Goal: Task Accomplishment & Management: Complete application form

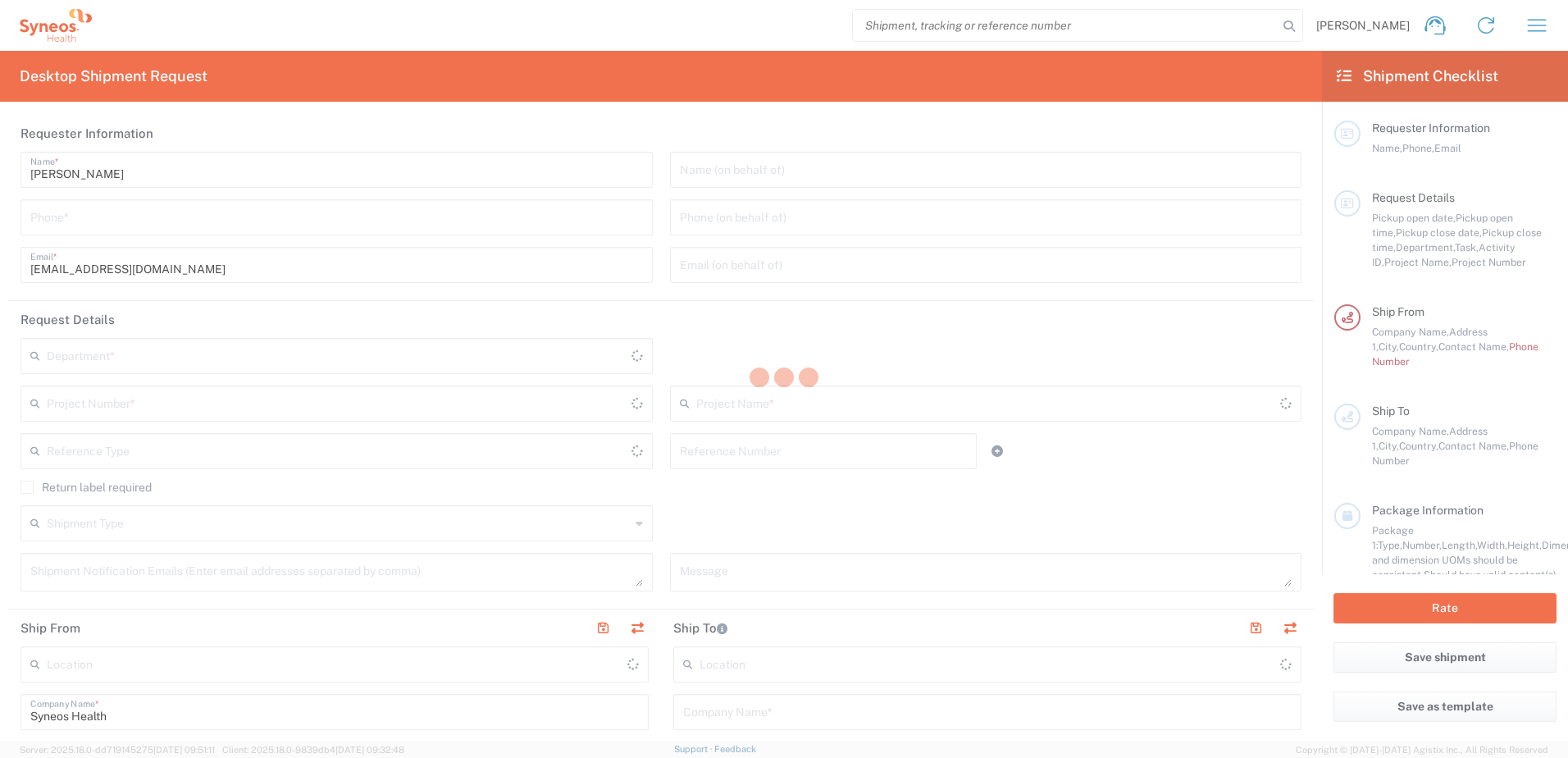
type input "3226"
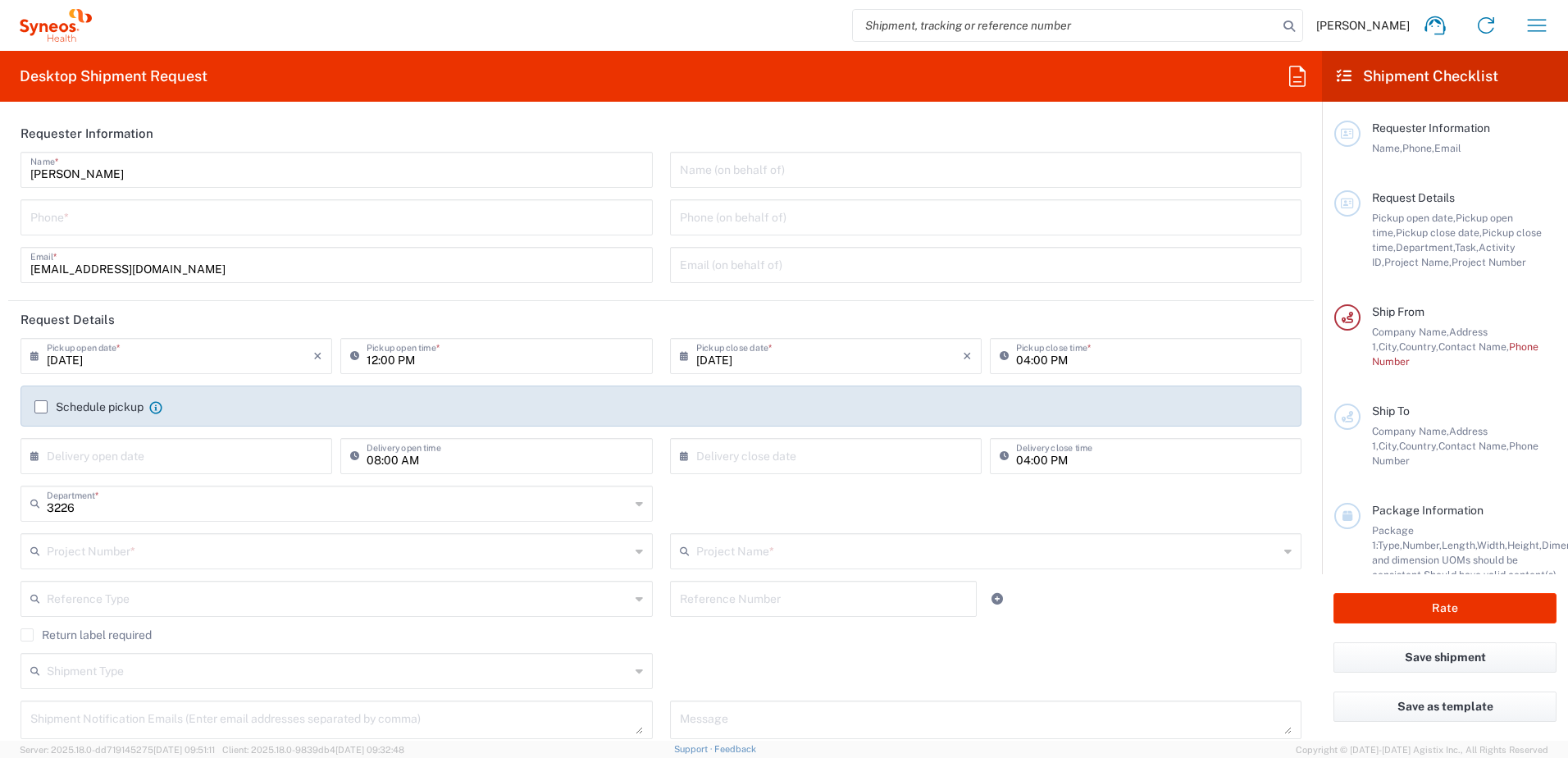
type input "[GEOGRAPHIC_DATA]"
type input "Taiwan Syneos Health Company L"
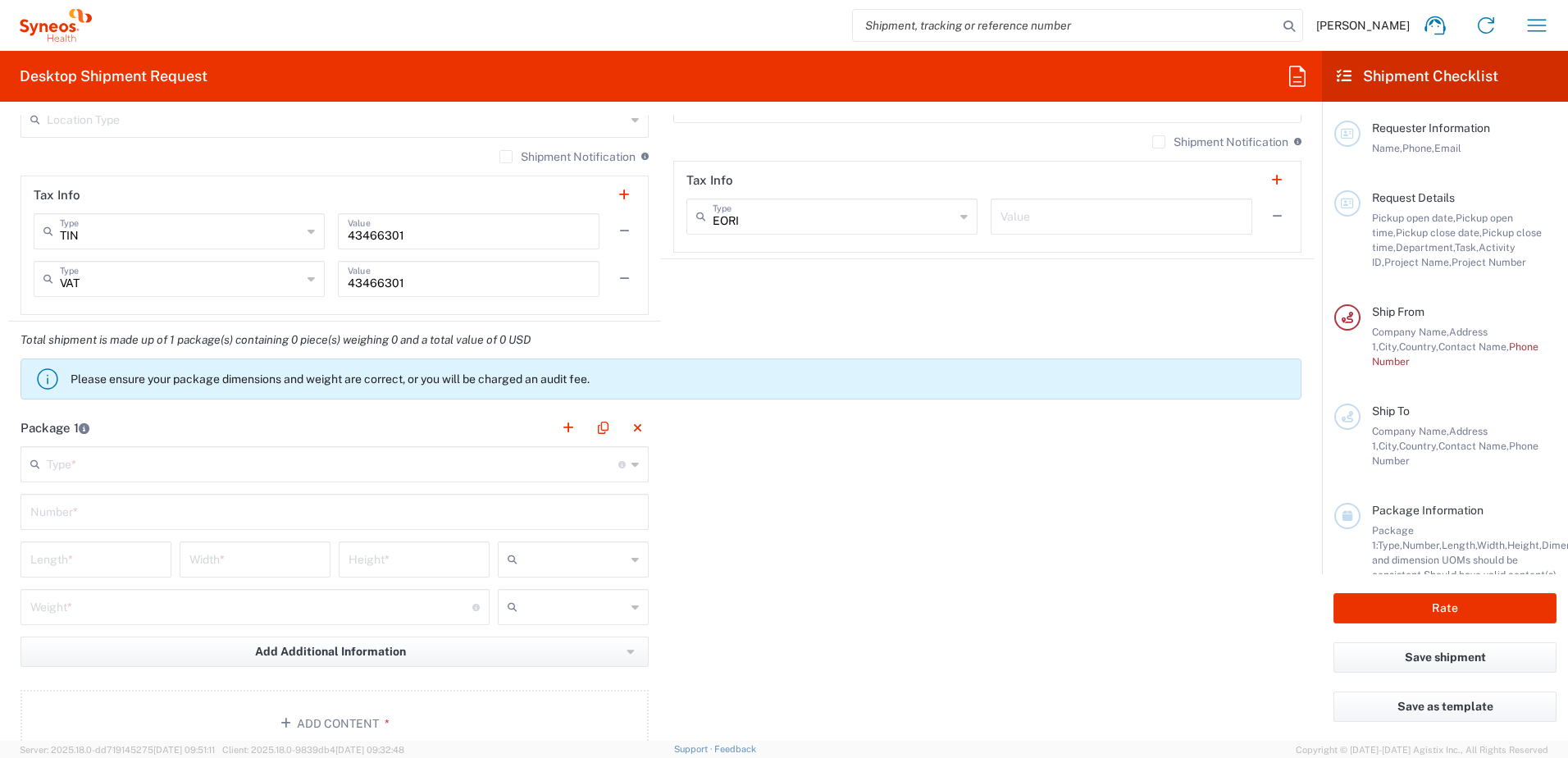
scroll to position [1312, 0]
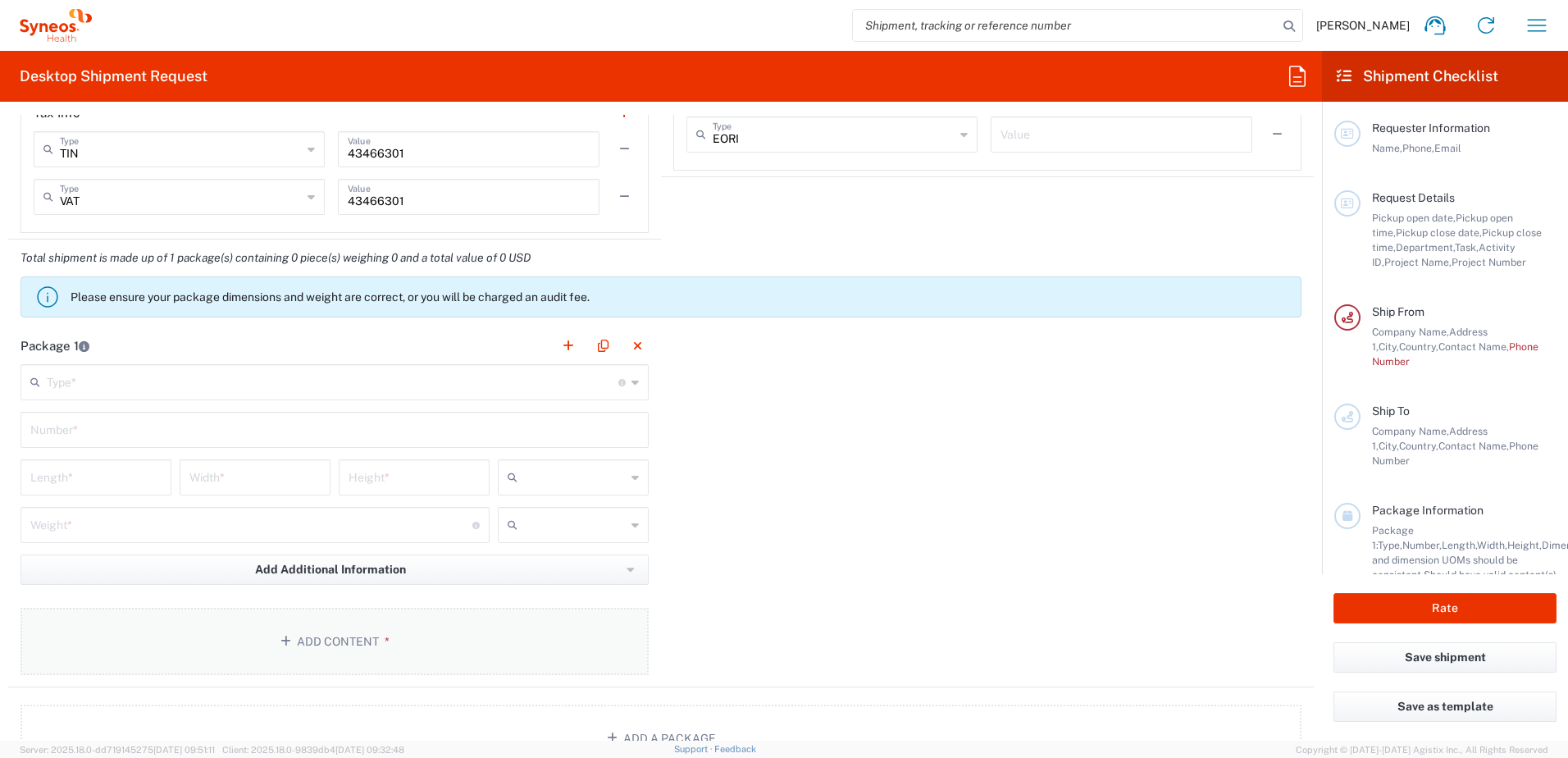
click at [337, 641] on button "Add Content *" at bounding box center [335, 641] width 628 height 67
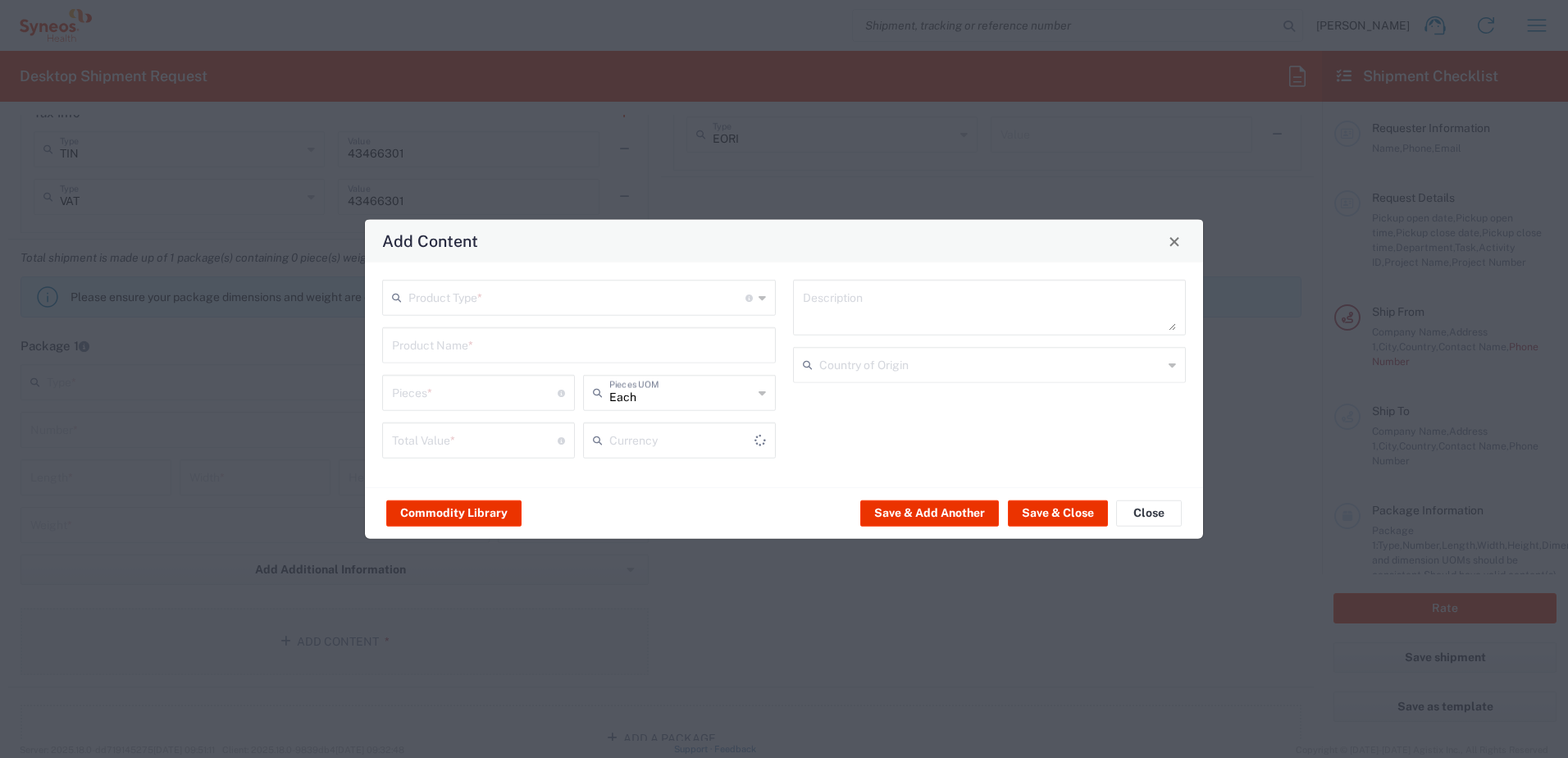
type input "US Dollar"
click at [476, 513] on button "Commodity Library" at bounding box center [453, 512] width 135 height 27
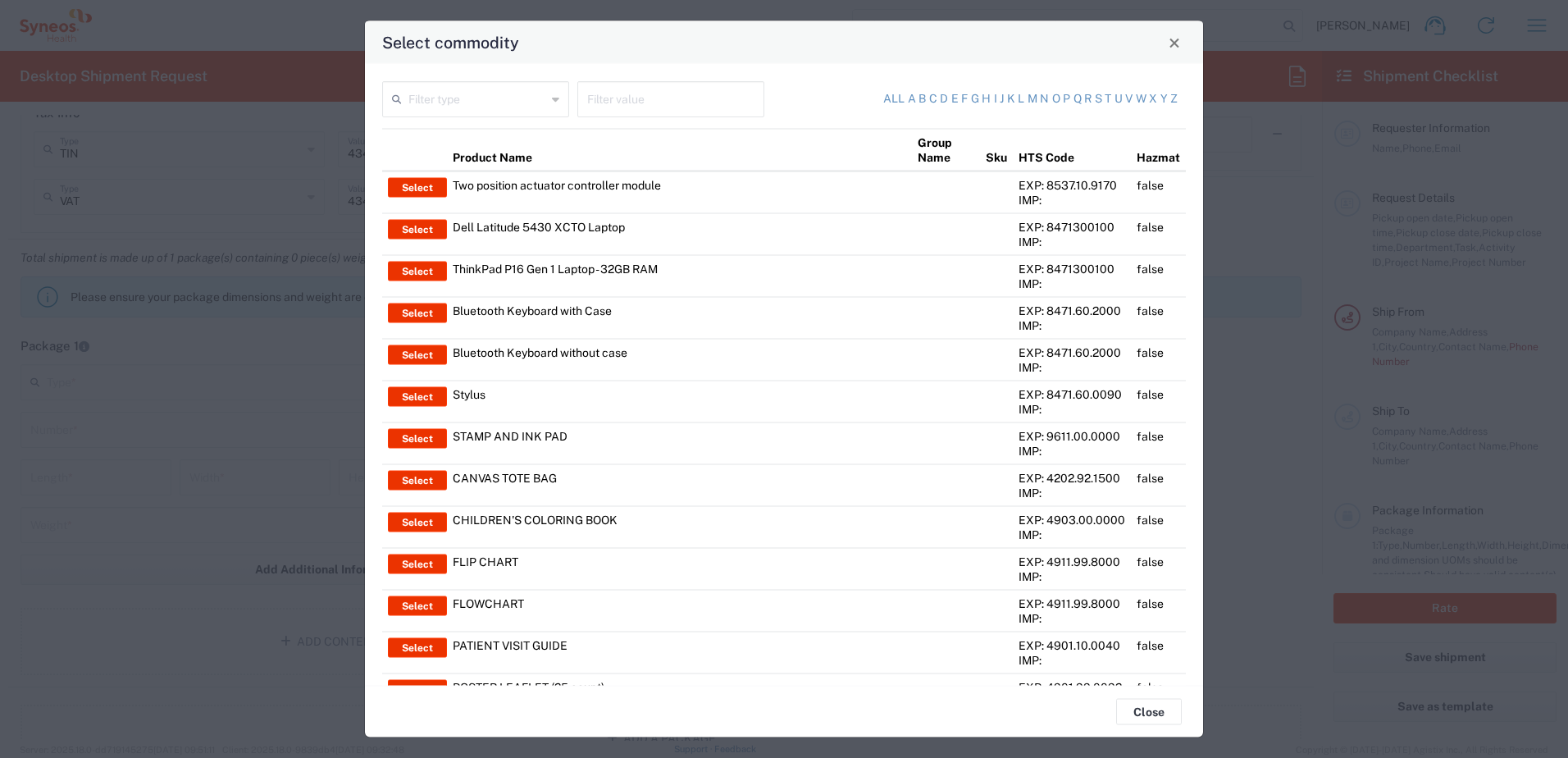
click at [555, 99] on icon at bounding box center [555, 98] width 7 height 27
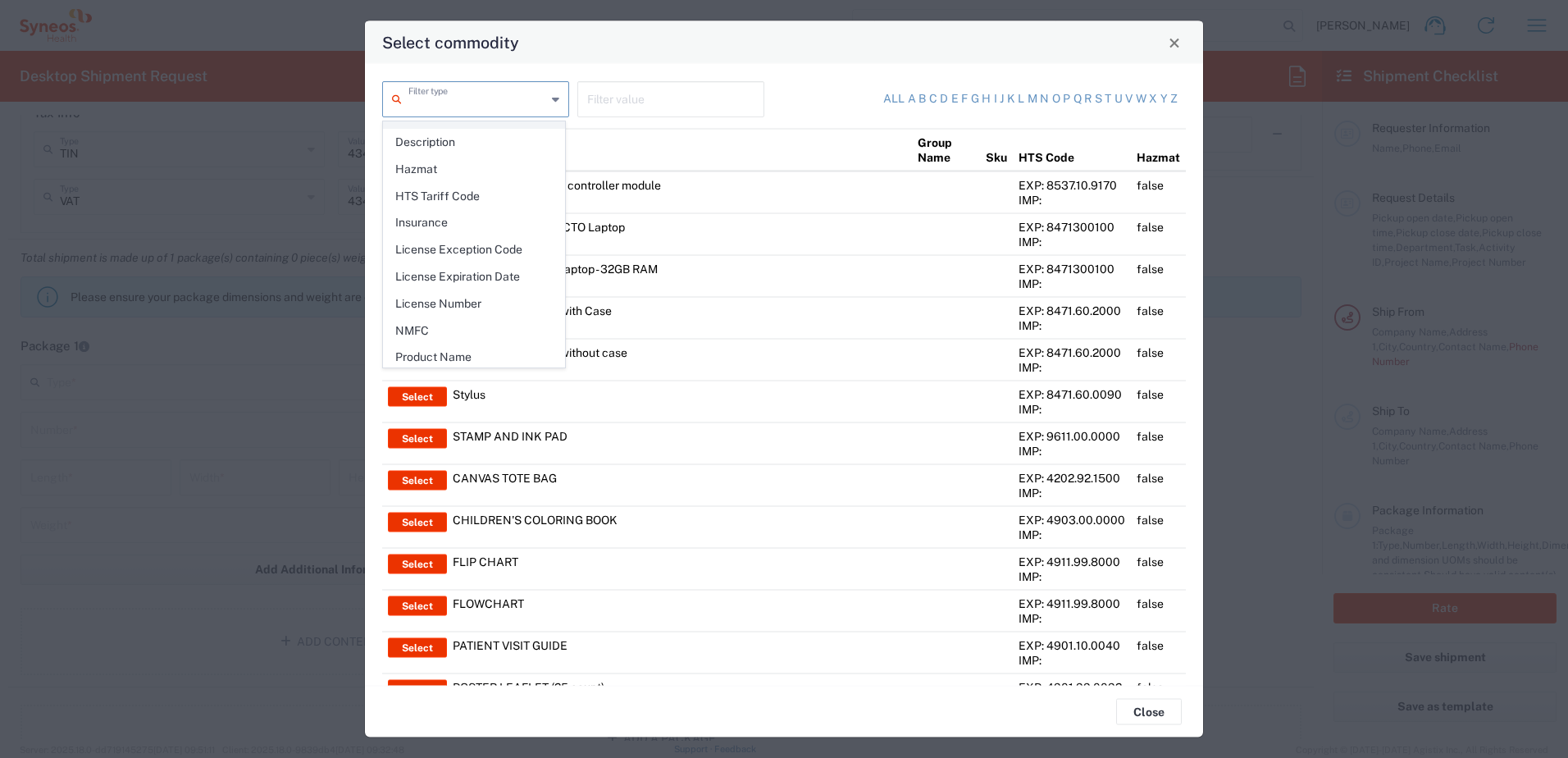
scroll to position [238, 0]
click at [477, 300] on span "Product Name" at bounding box center [473, 300] width 180 height 26
type input "Product Name"
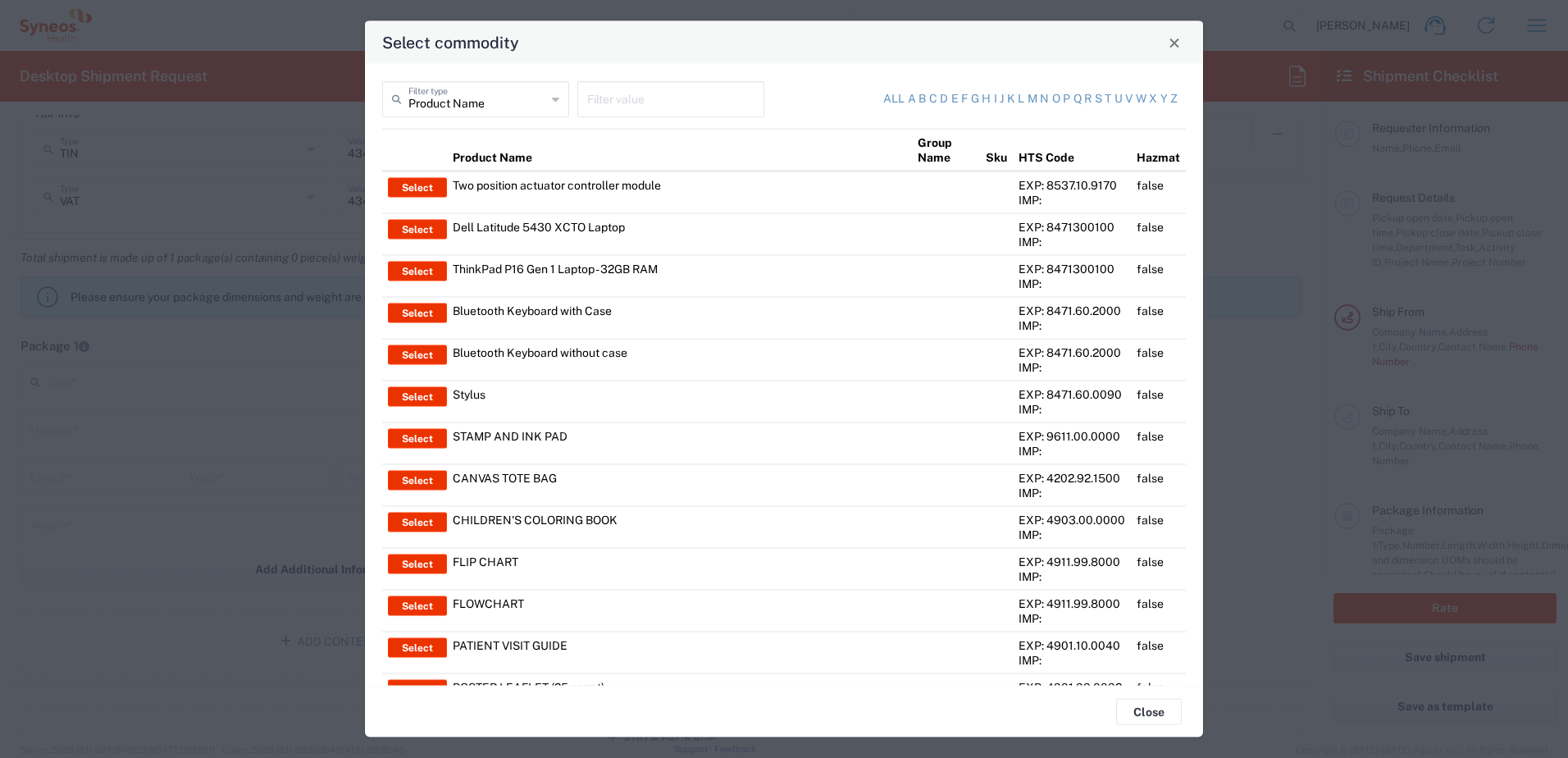
click at [589, 105] on input "text" at bounding box center [670, 97] width 167 height 29
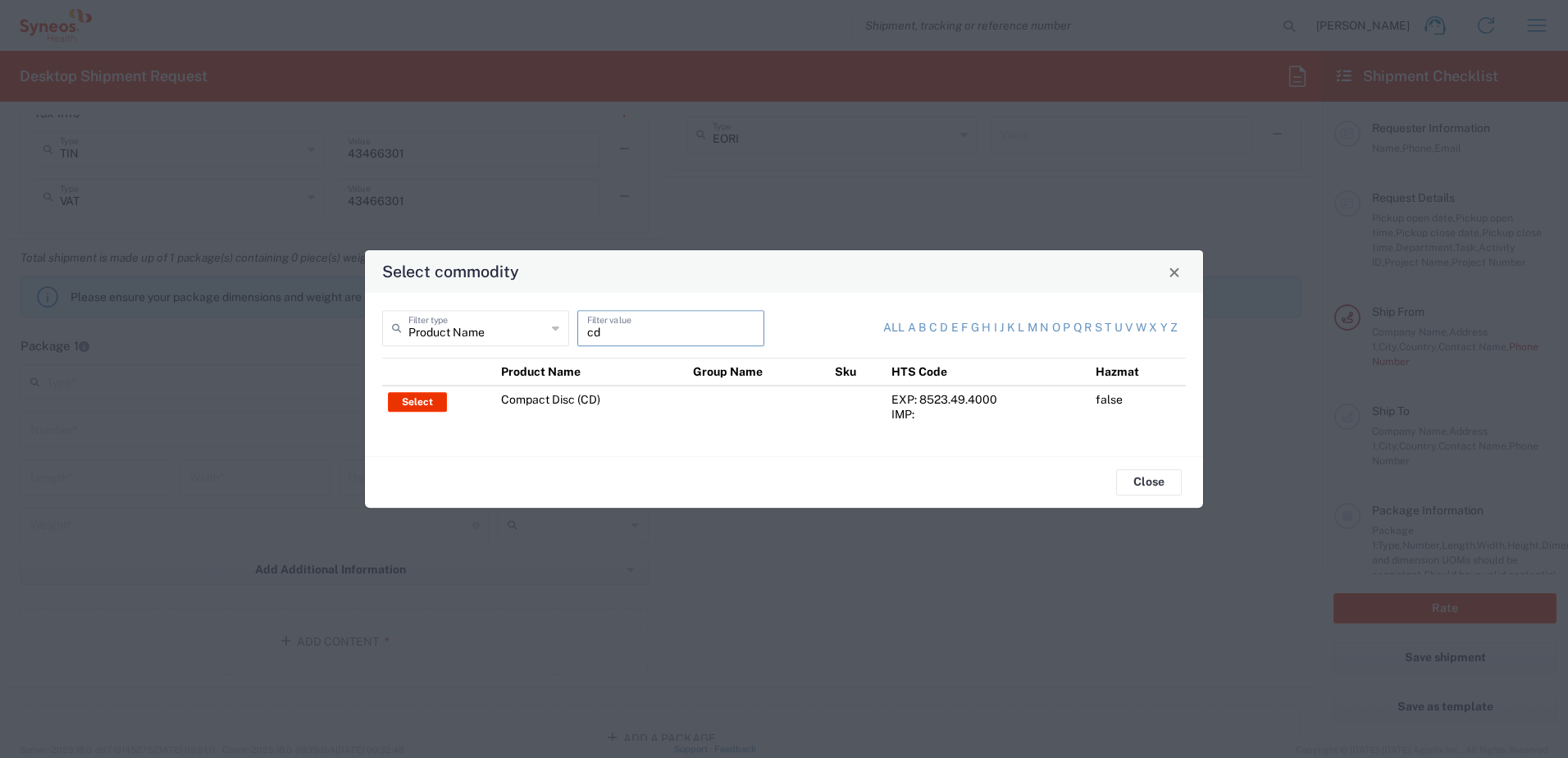
type input "cd"
drag, startPoint x: 501, startPoint y: 401, endPoint x: 609, endPoint y: 402, distance: 108.0
click at [609, 402] on td "Compact Disc (CD)" at bounding box center [592, 407] width 193 height 41
copy td "Compact Disc (CD)"
click at [1160, 476] on button "Close" at bounding box center [1149, 481] width 66 height 27
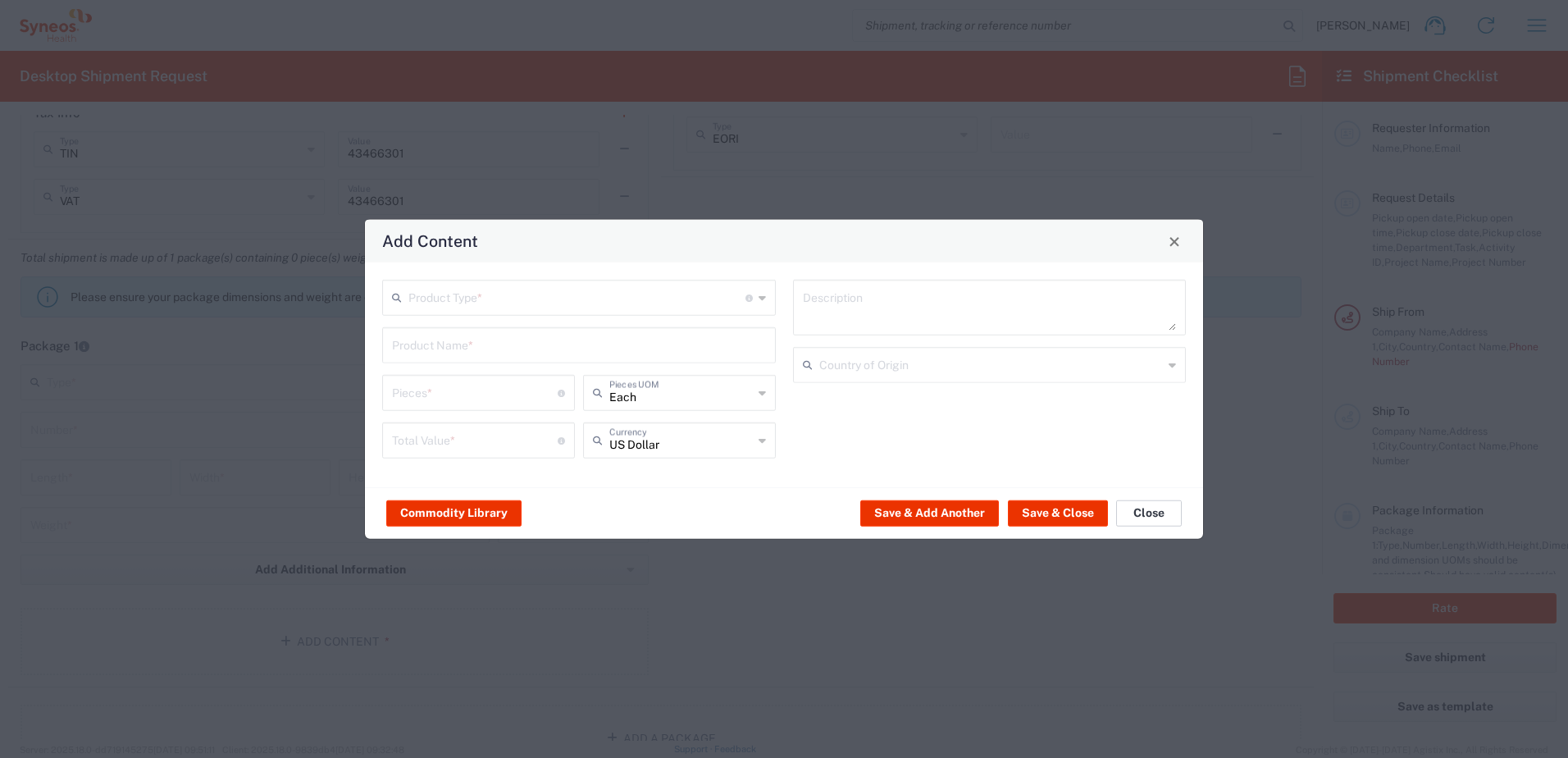
click at [1152, 512] on button "Close" at bounding box center [1149, 512] width 66 height 27
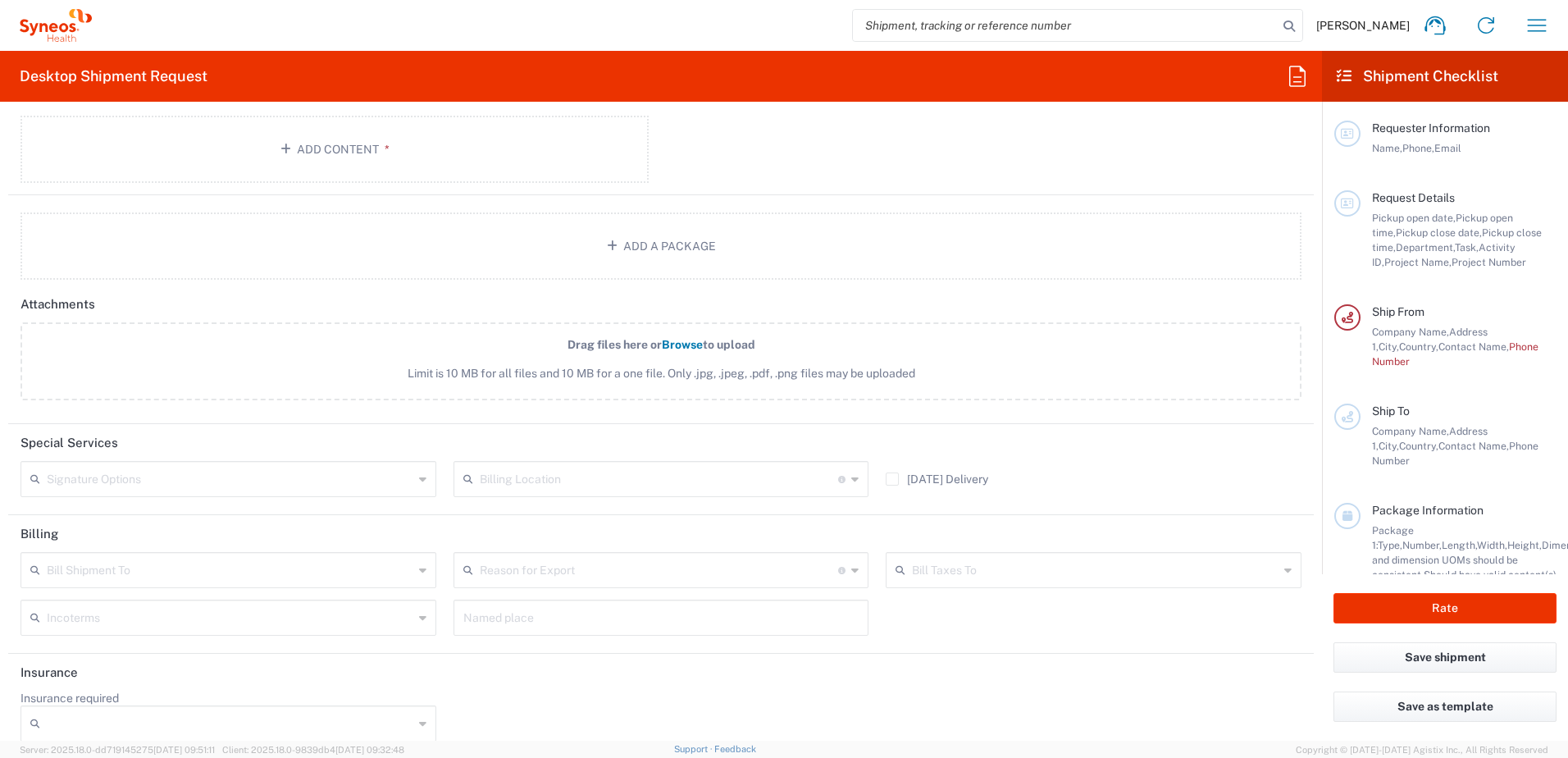
scroll to position [1823, 0]
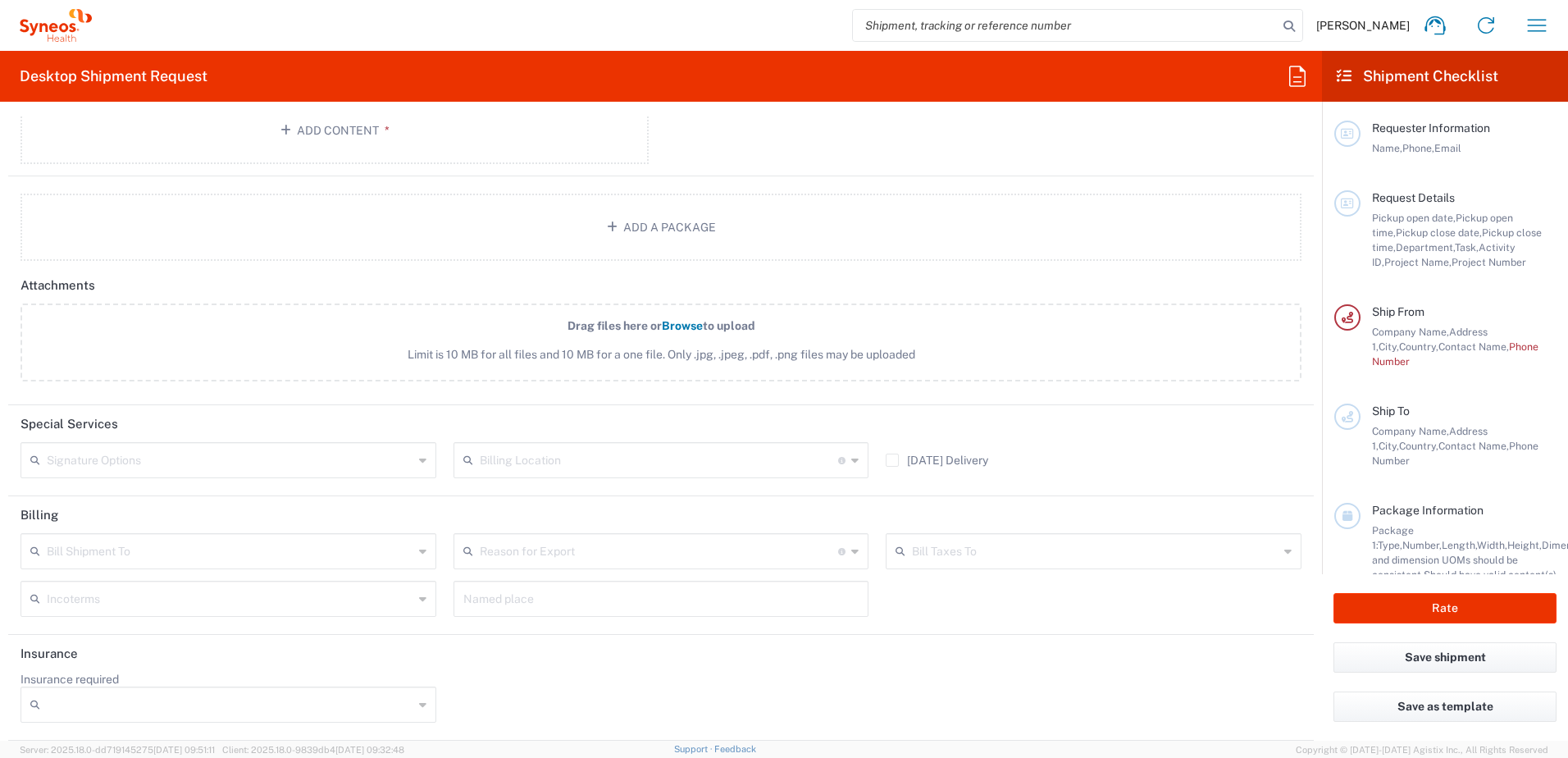
drag, startPoint x: 61, startPoint y: 514, endPoint x: 12, endPoint y: 514, distance: 49.0
click at [12, 514] on header "Billing" at bounding box center [660, 514] width 1305 height 36
copy h2 "Billing"
click at [792, 553] on input "text" at bounding box center [659, 549] width 359 height 29
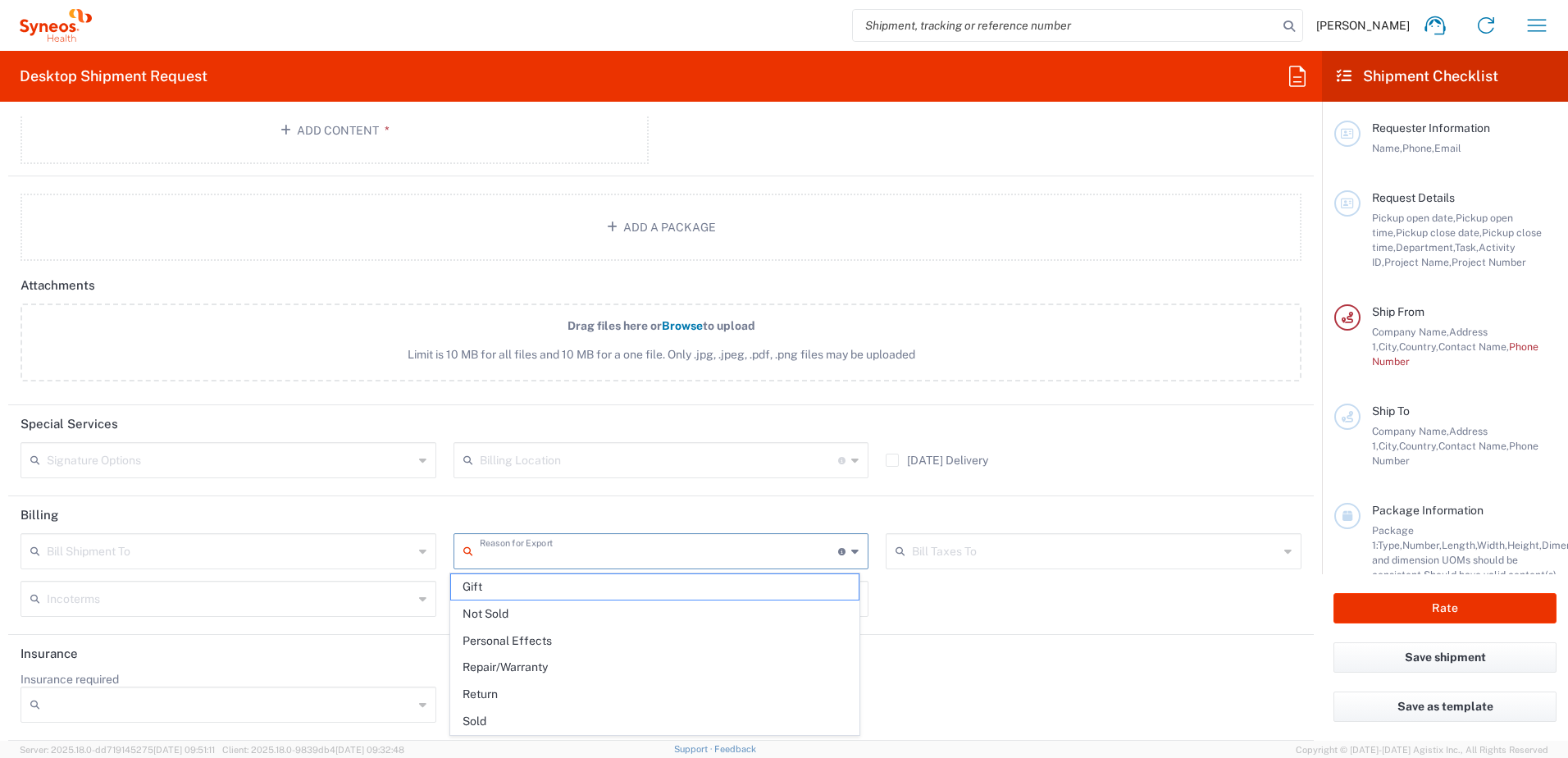
drag, startPoint x: 566, startPoint y: 542, endPoint x: 477, endPoint y: 541, distance: 89.0
click at [479, 541] on input "text" at bounding box center [659, 549] width 359 height 29
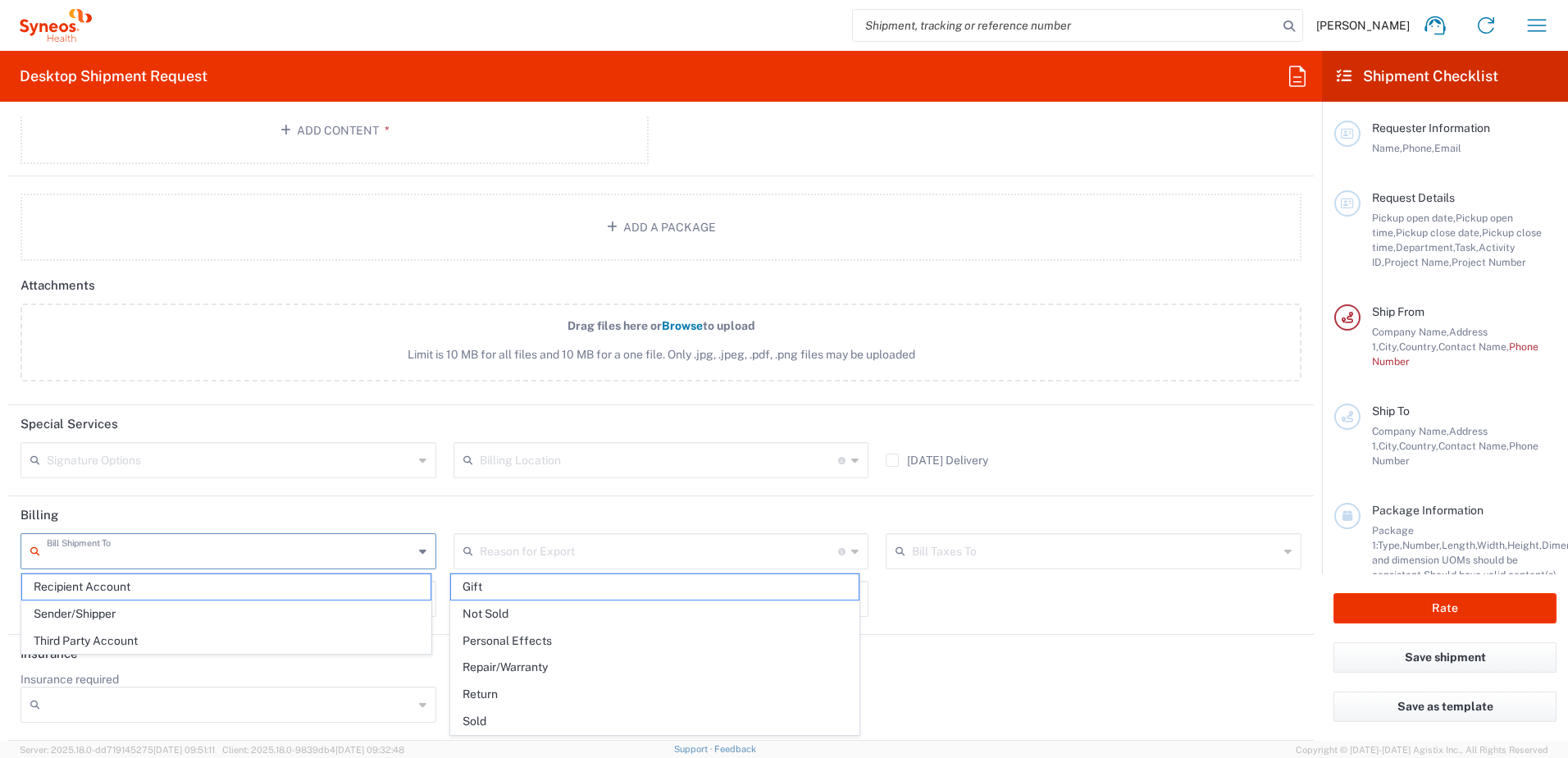
click at [399, 551] on input "text" at bounding box center [229, 549] width 366 height 29
click at [547, 665] on header "Insurance" at bounding box center [660, 653] width 1305 height 36
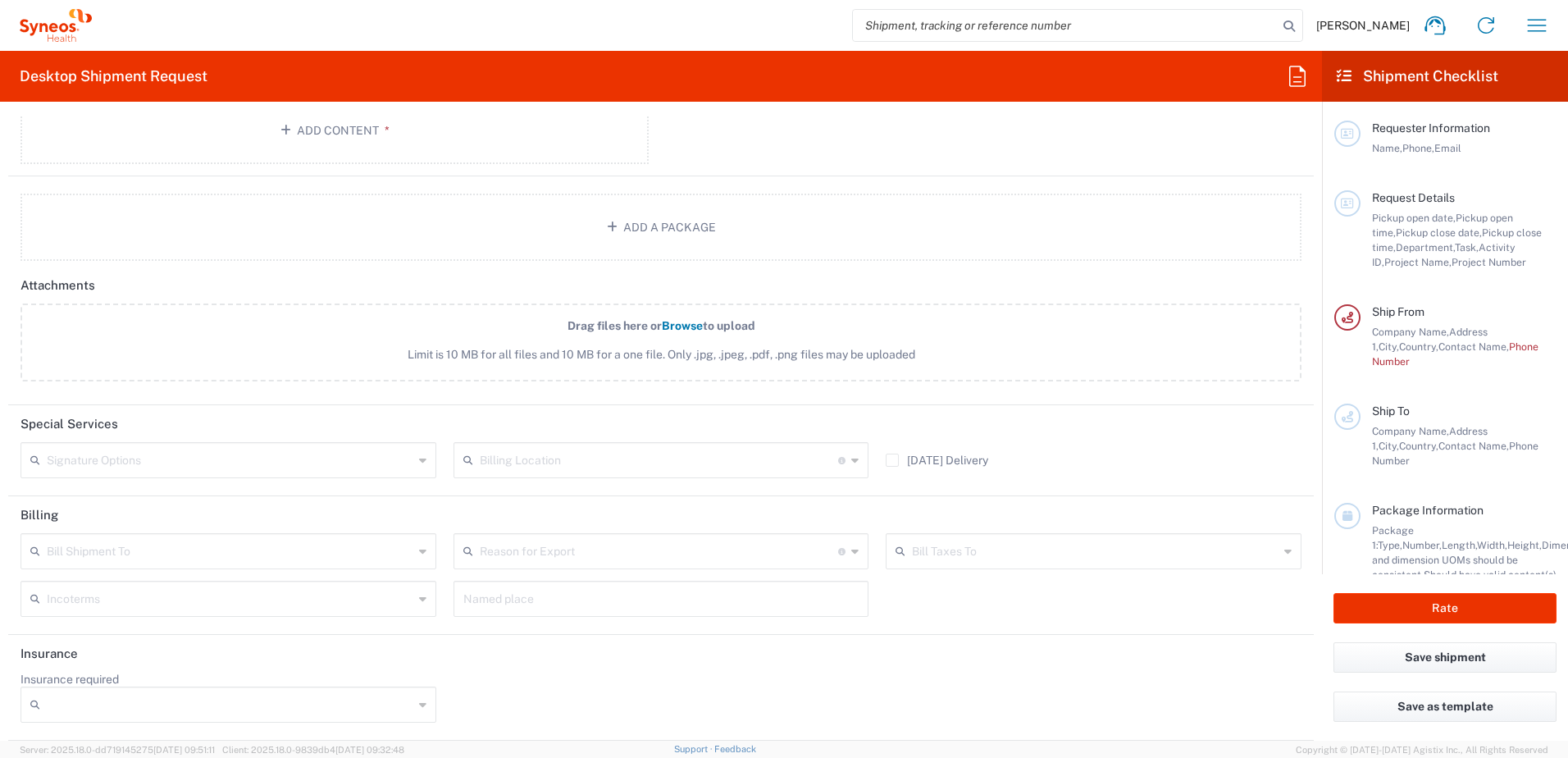
click at [422, 598] on div "Incoterms" at bounding box center [228, 599] width 415 height 36
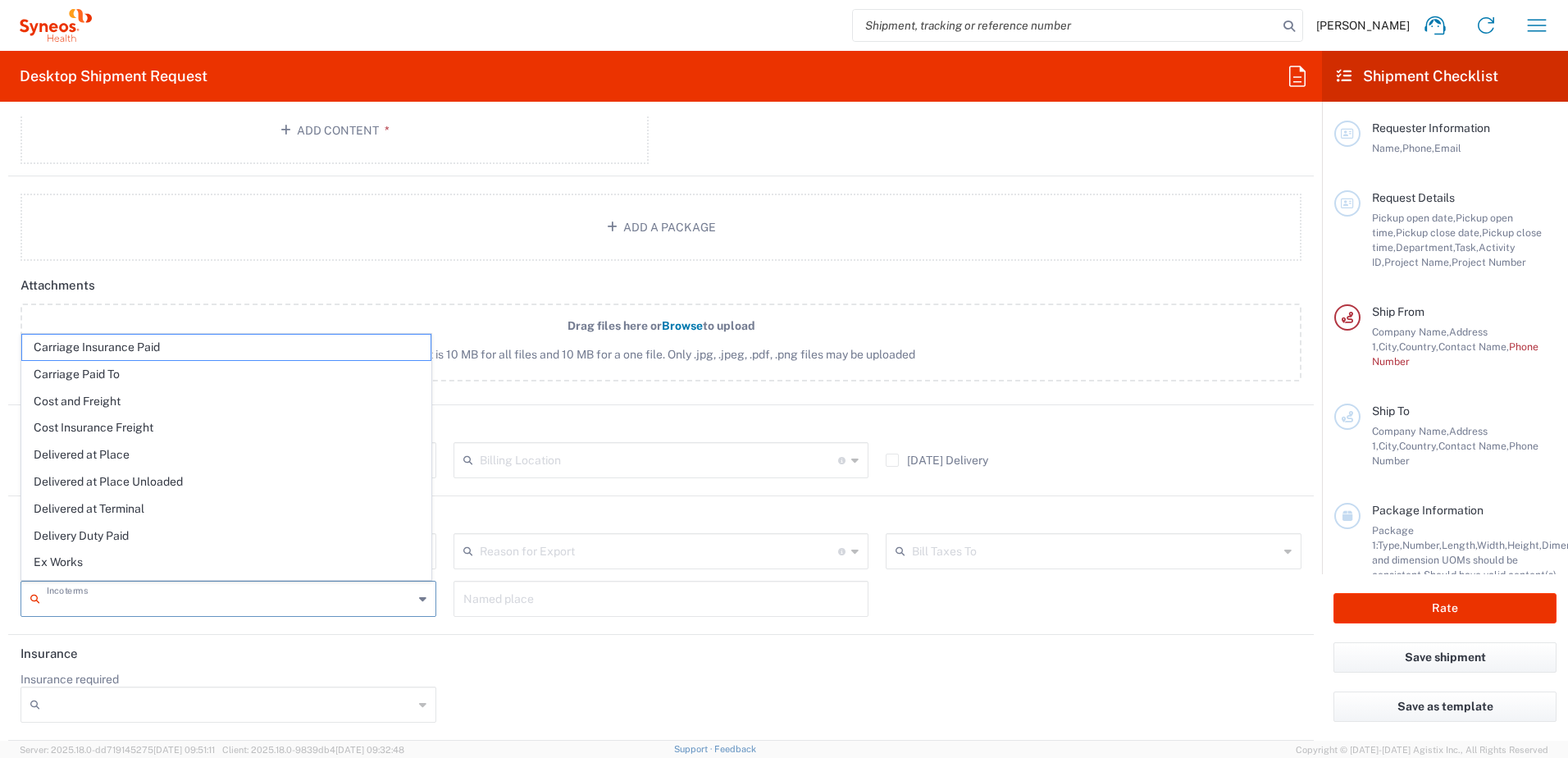
click at [649, 618] on div "Named place" at bounding box center [660, 604] width 433 height 47
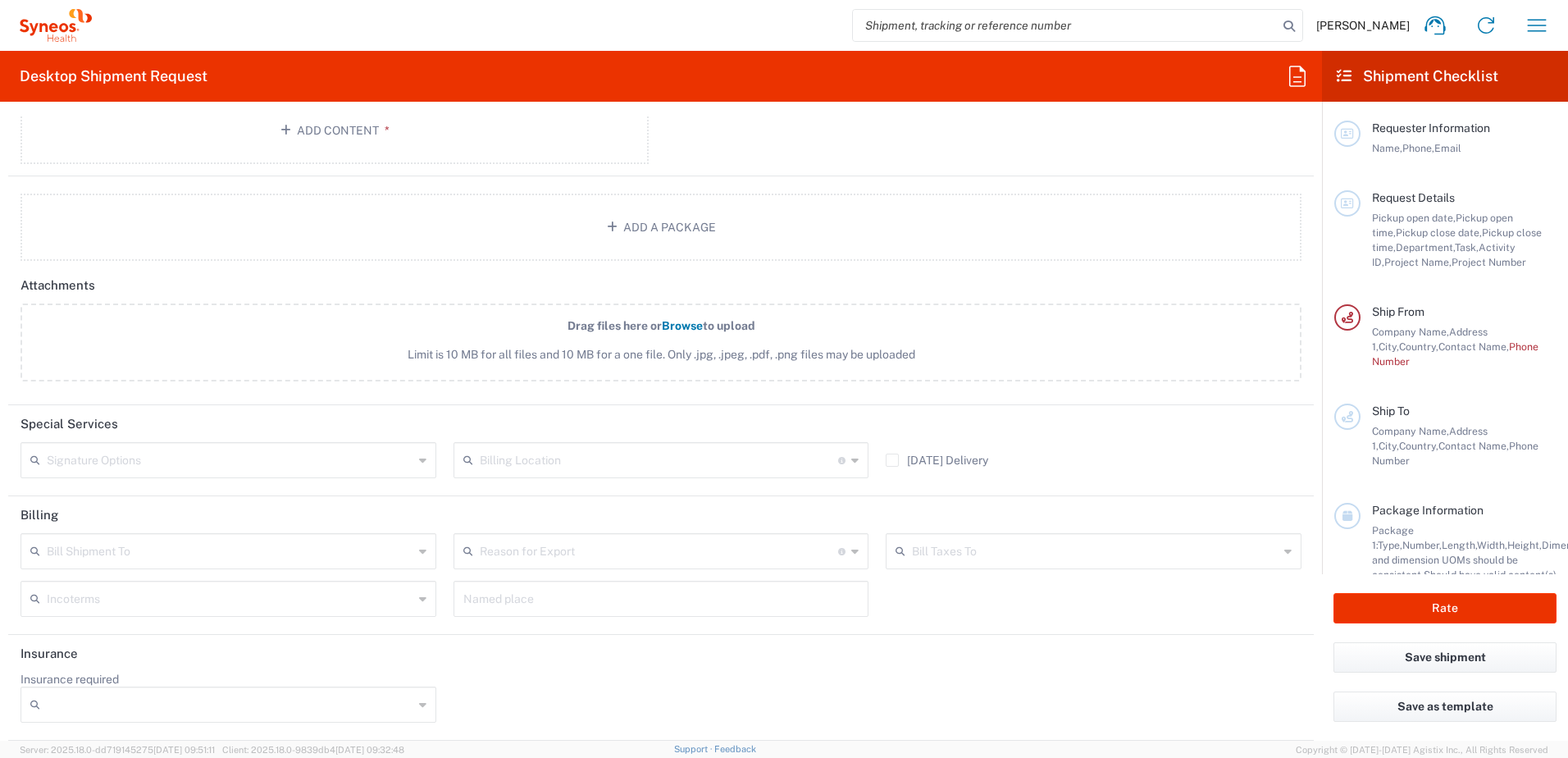
click at [419, 597] on icon at bounding box center [422, 599] width 7 height 27
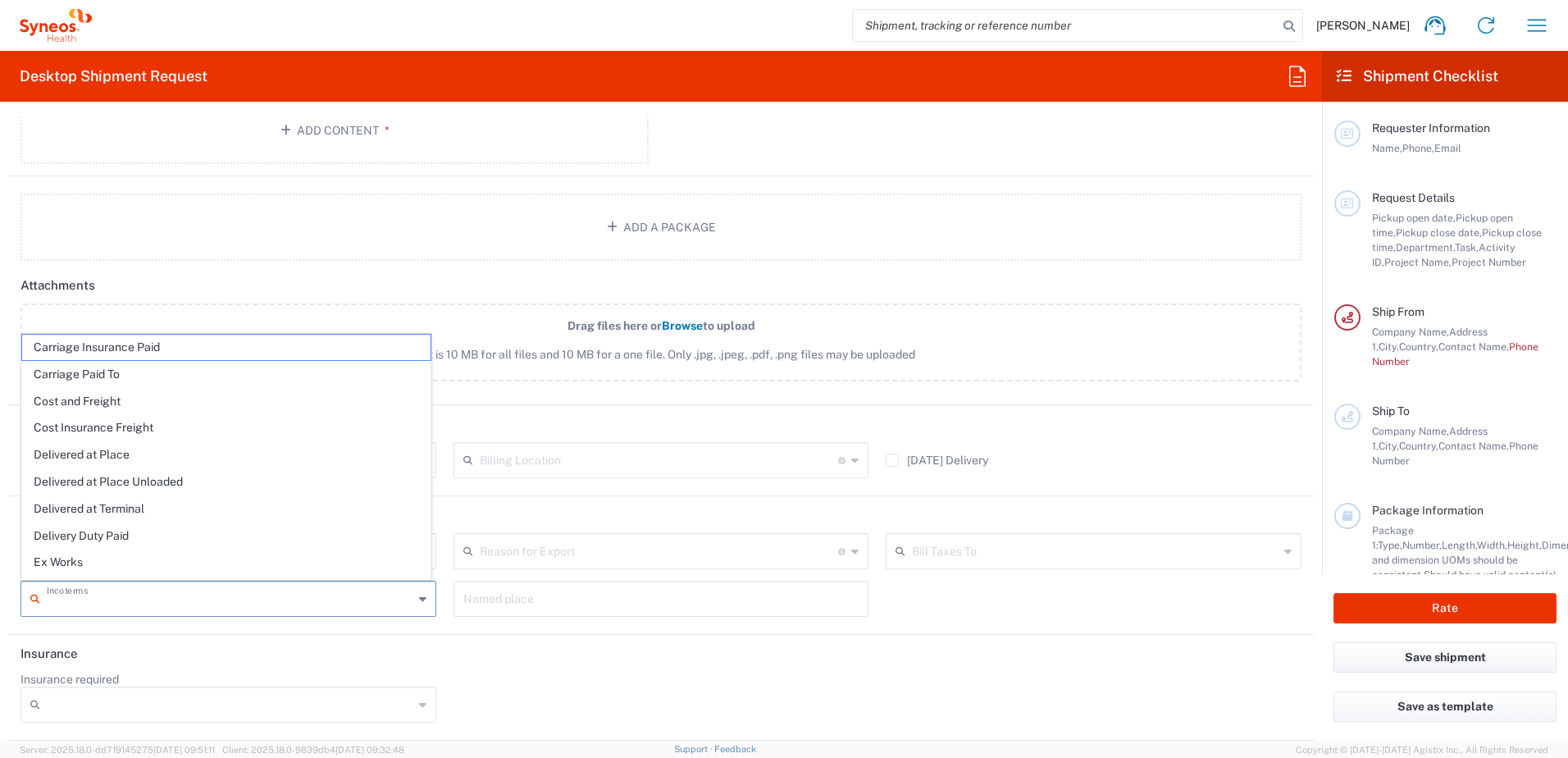
click at [523, 663] on header "Insurance" at bounding box center [660, 653] width 1305 height 36
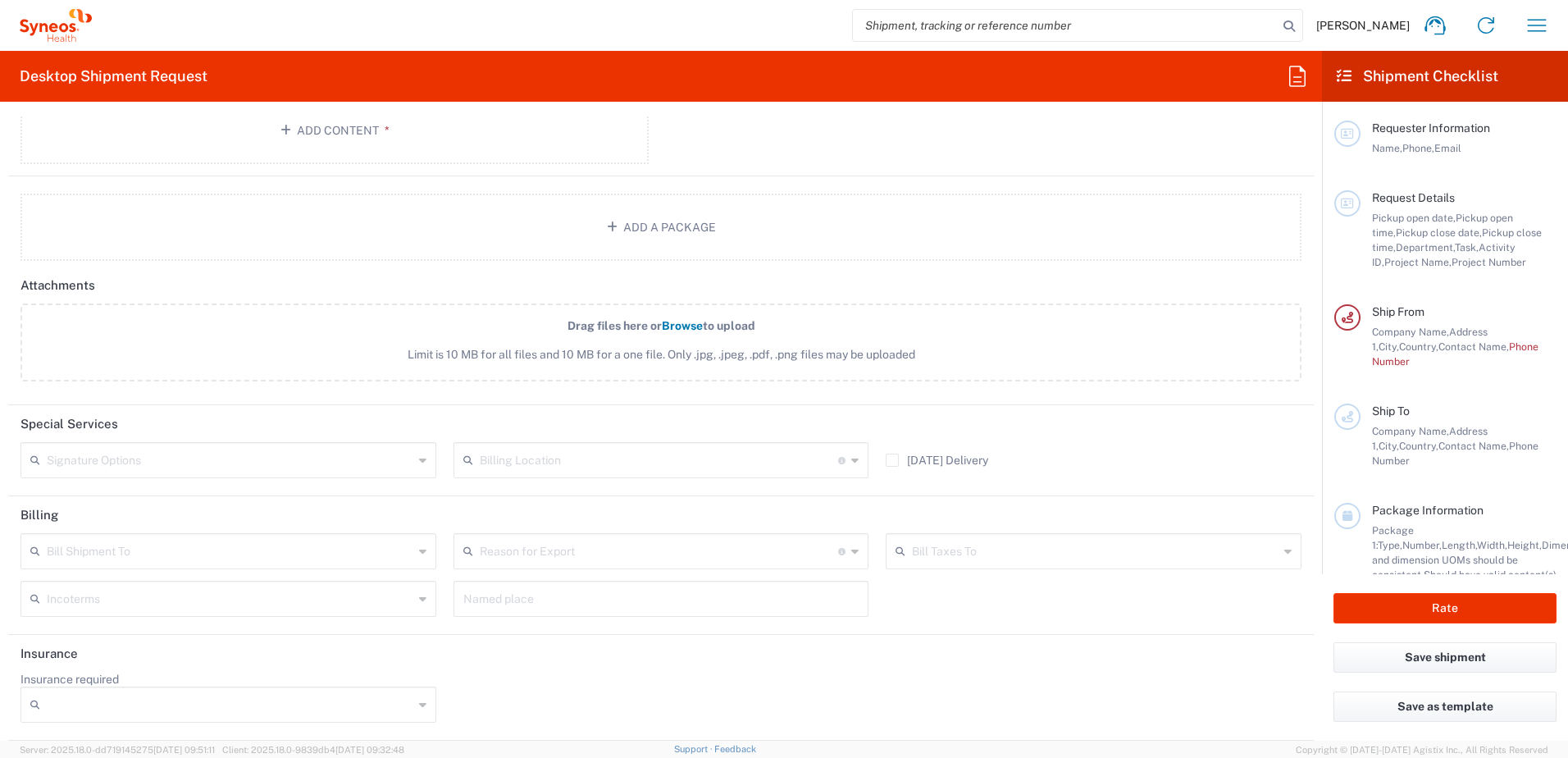
click at [419, 592] on icon at bounding box center [422, 599] width 7 height 27
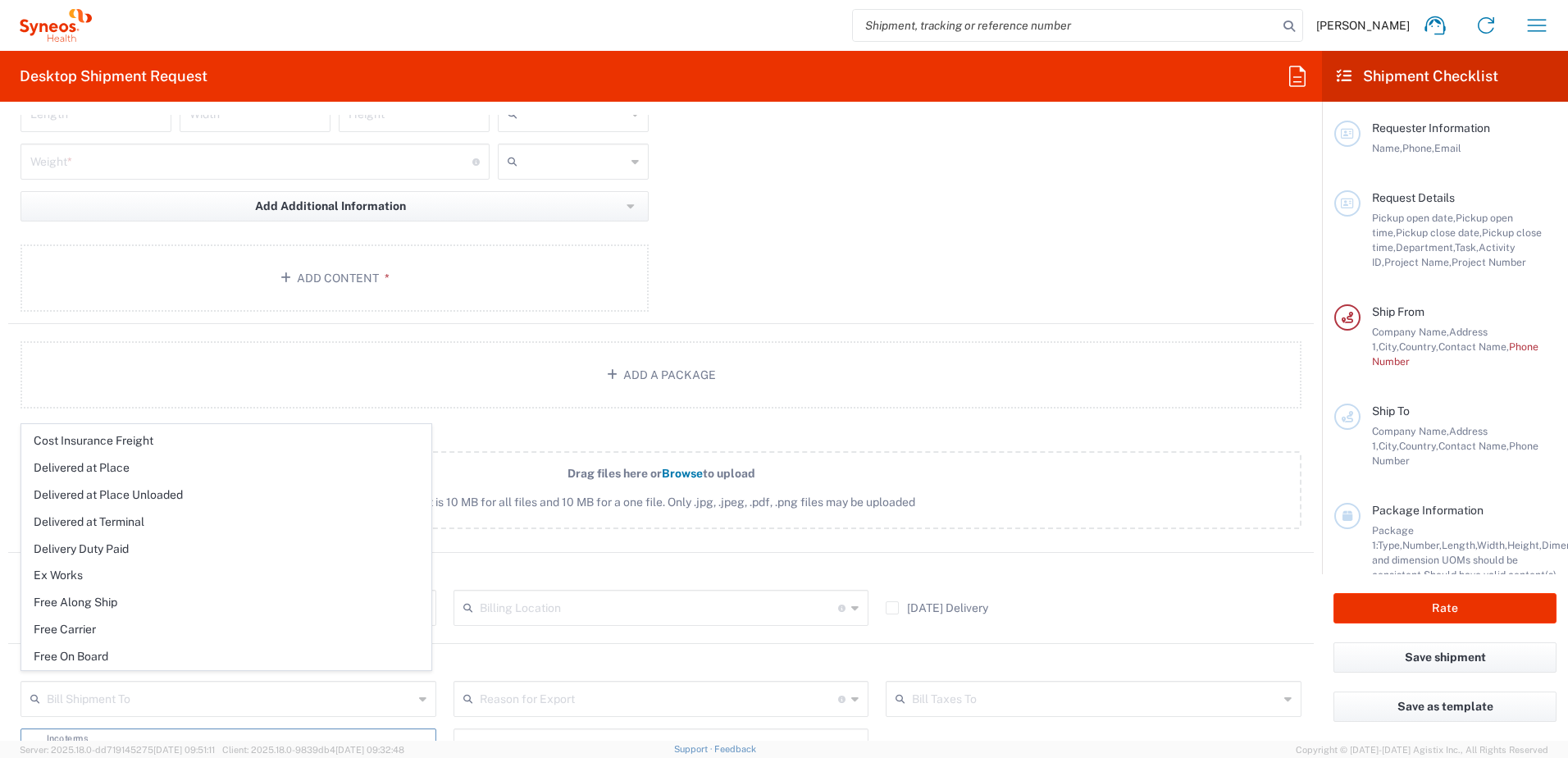
scroll to position [1659, 0]
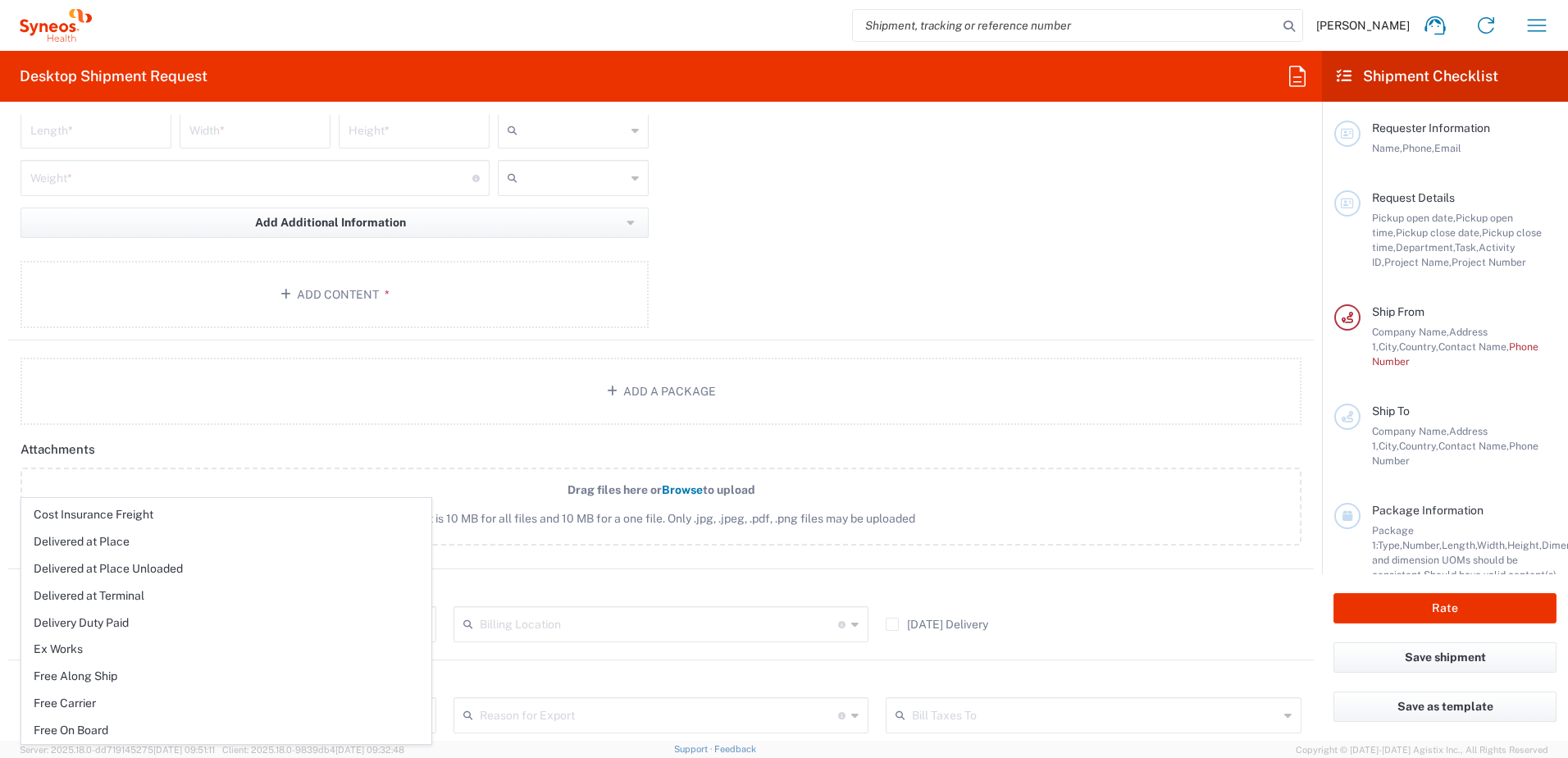
drag, startPoint x: 101, startPoint y: 446, endPoint x: 37, endPoint y: 446, distance: 64.0
click at [87, 446] on header "Attachments" at bounding box center [660, 448] width 1305 height 36
click at [40, 446] on h2 "Attachments" at bounding box center [58, 449] width 75 height 17
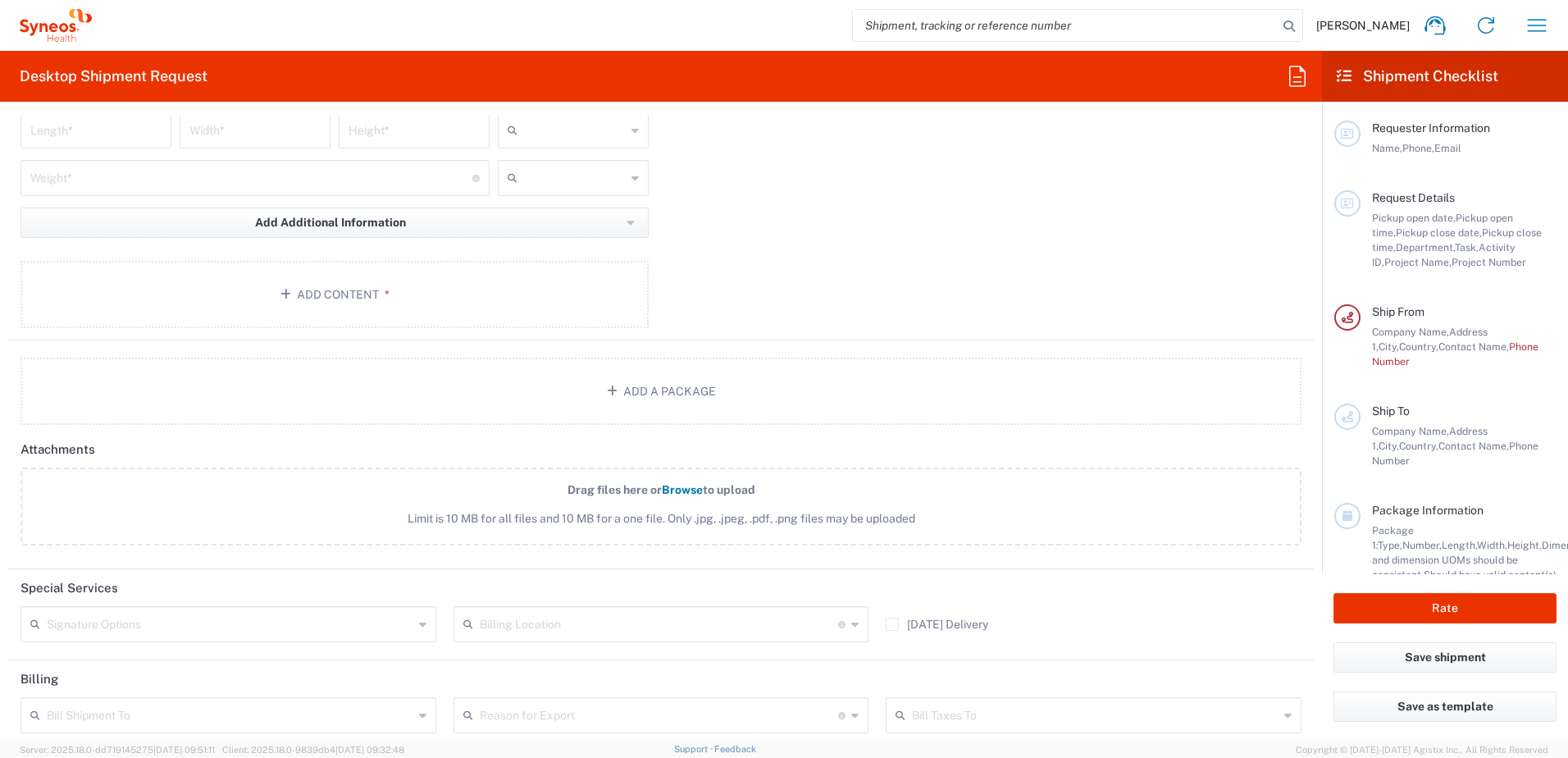
drag, startPoint x: 37, startPoint y: 446, endPoint x: 27, endPoint y: 446, distance: 10.0
click at [27, 446] on h2 "Attachments" at bounding box center [58, 449] width 75 height 17
drag, startPoint x: 22, startPoint y: 453, endPoint x: 98, endPoint y: 453, distance: 76.0
click at [98, 453] on header "Attachments" at bounding box center [660, 448] width 1305 height 36
copy h2 "Attachments"
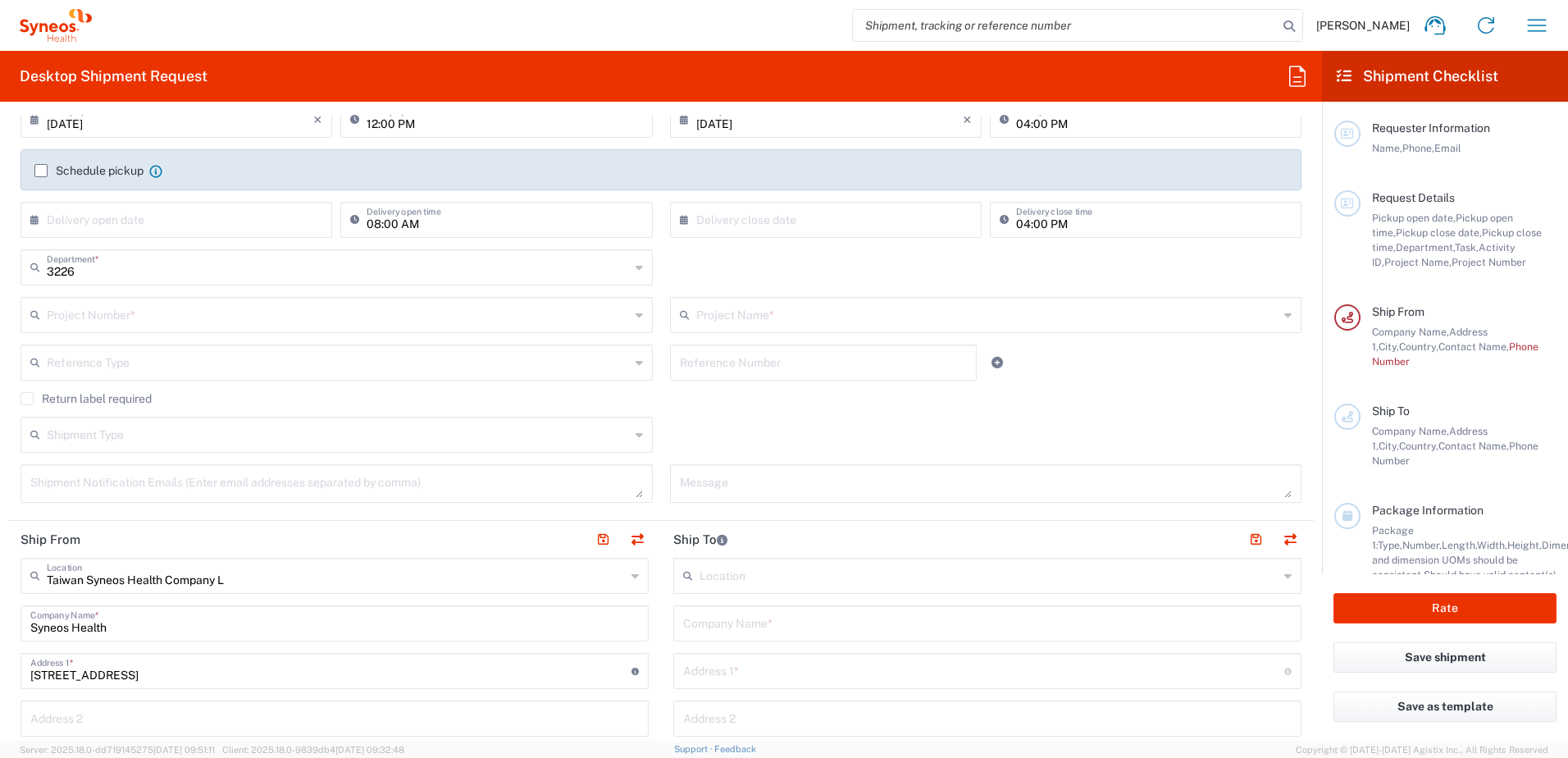
scroll to position [183, 0]
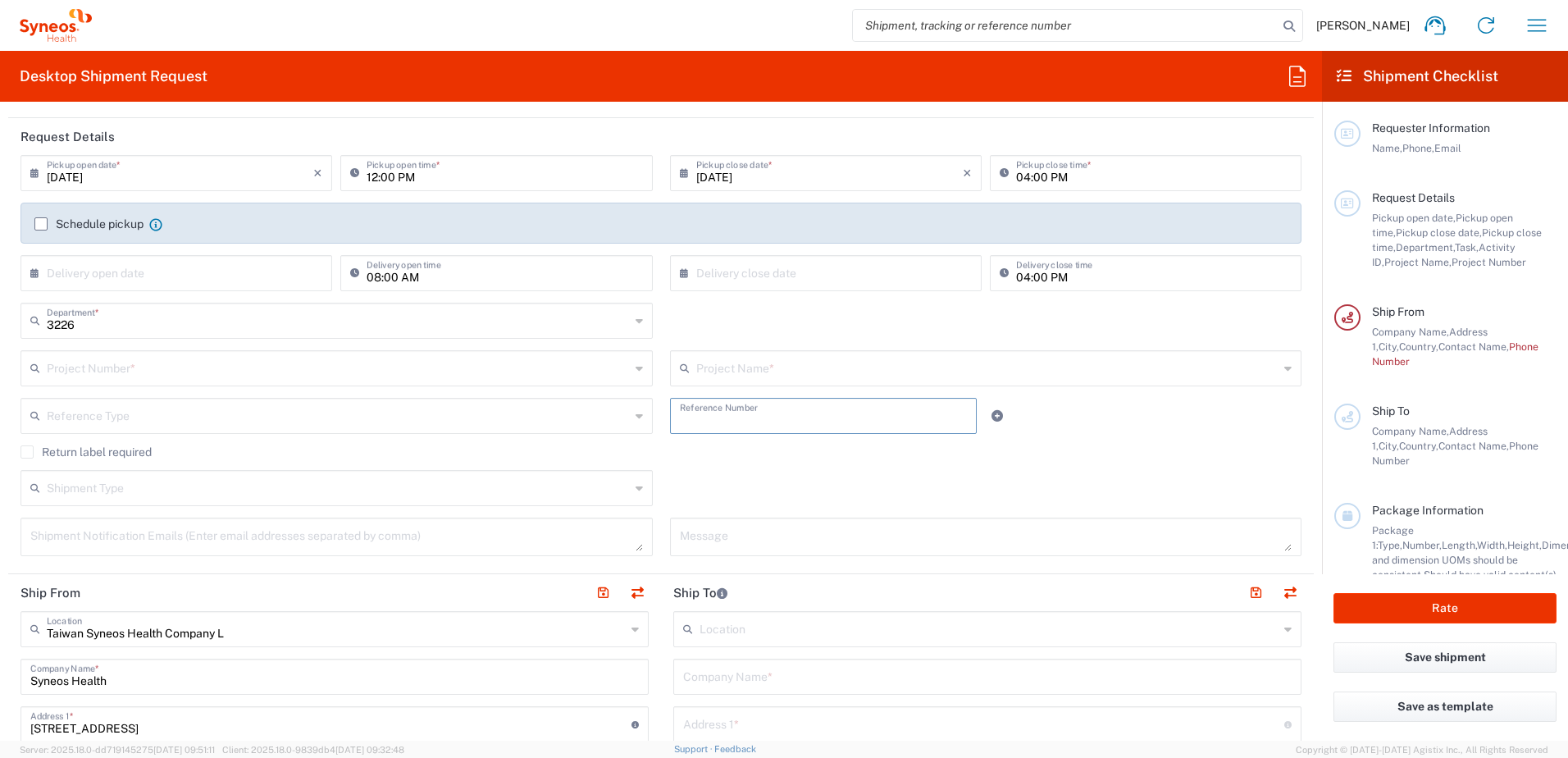
click at [771, 425] on input "text" at bounding box center [824, 414] width 287 height 29
click at [766, 469] on div "Return label required" at bounding box center [660, 457] width 1281 height 25
click at [760, 370] on input "text" at bounding box center [987, 366] width 583 height 29
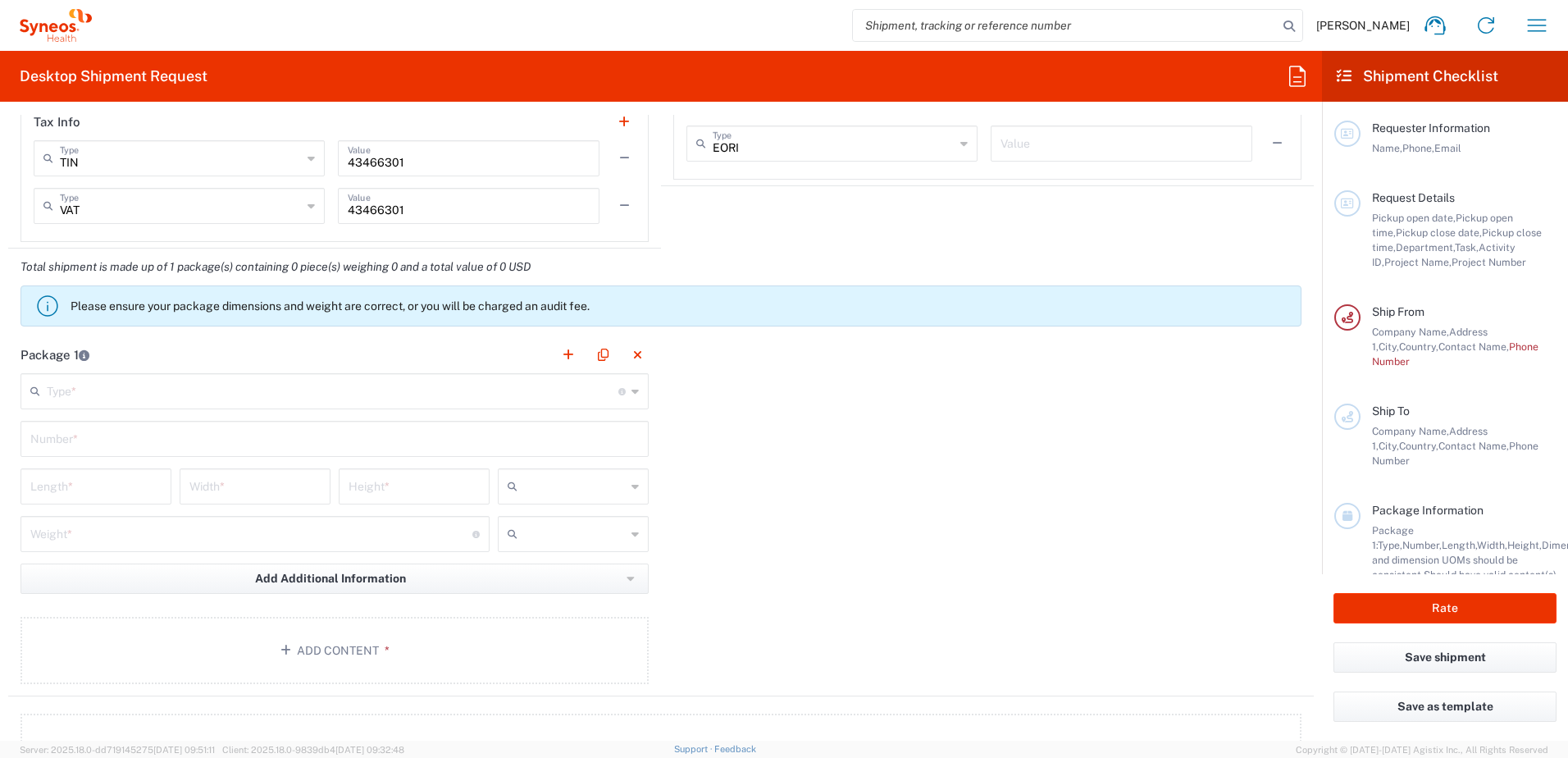
scroll to position [1303, 0]
drag, startPoint x: 21, startPoint y: 354, endPoint x: 70, endPoint y: 354, distance: 49.0
click at [70, 354] on h2 "Package 1" at bounding box center [55, 354] width 69 height 17
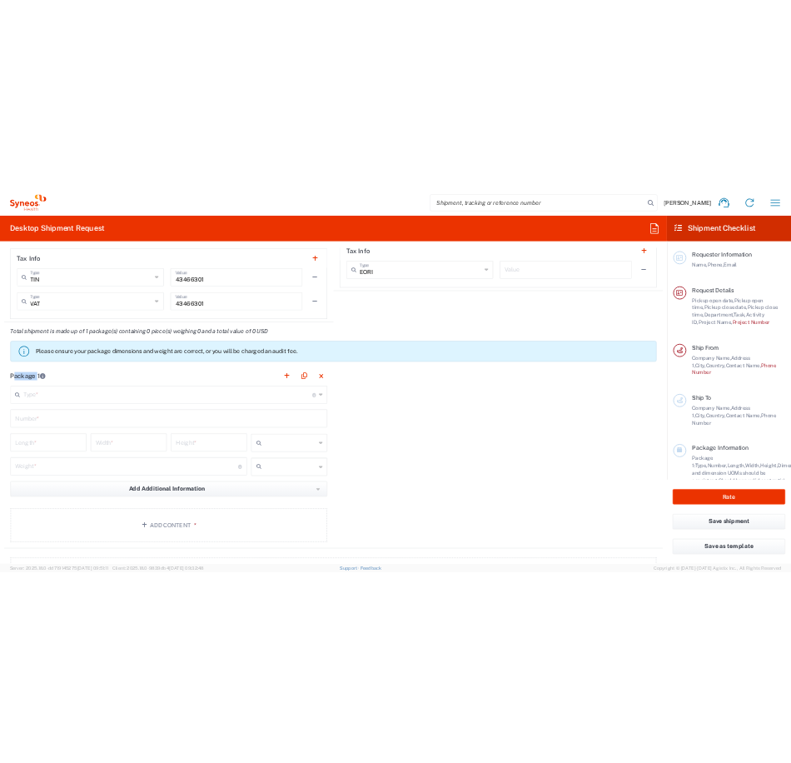
scroll to position [1339, 0]
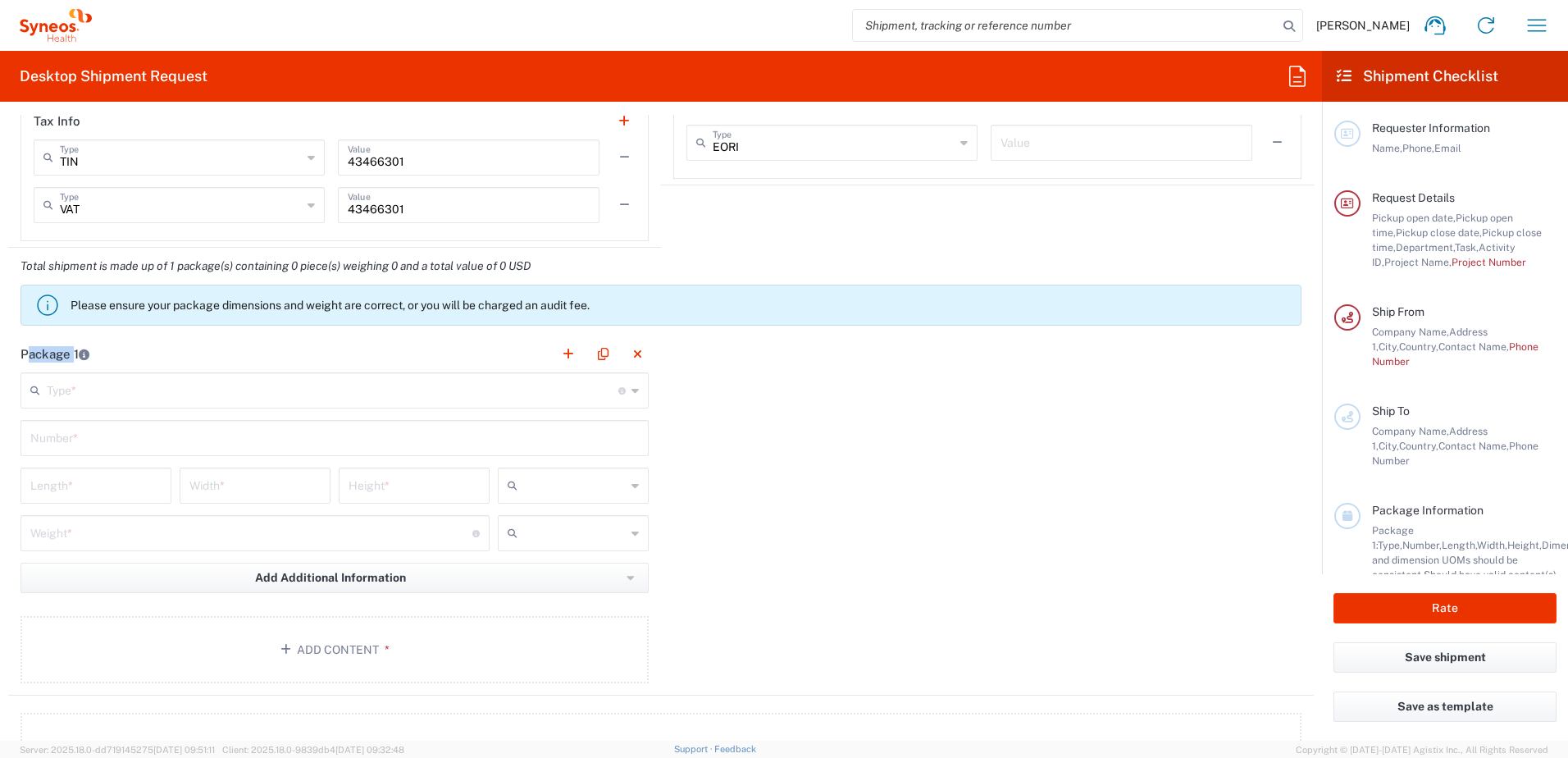
copy h2 "Package"
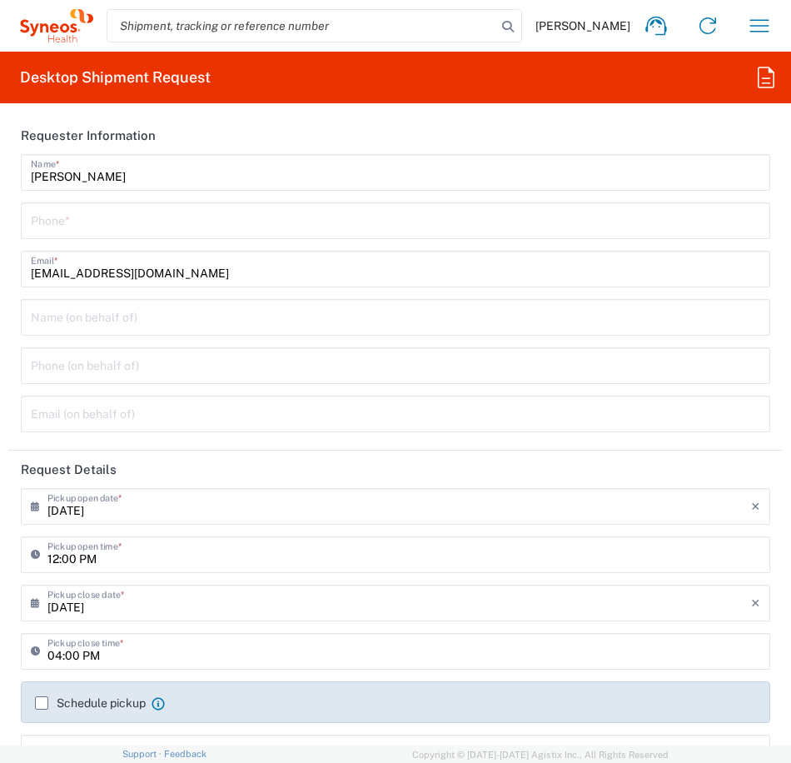
scroll to position [0, 0]
